Goal: Task Accomplishment & Management: Use online tool/utility

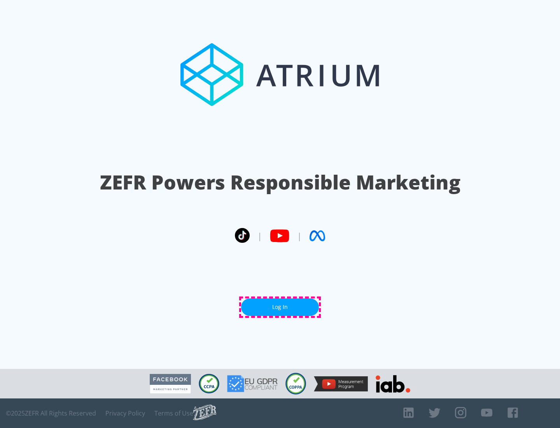
click at [280, 307] on link "Log In" at bounding box center [280, 307] width 78 height 18
